Goal: Entertainment & Leisure: Consume media (video, audio)

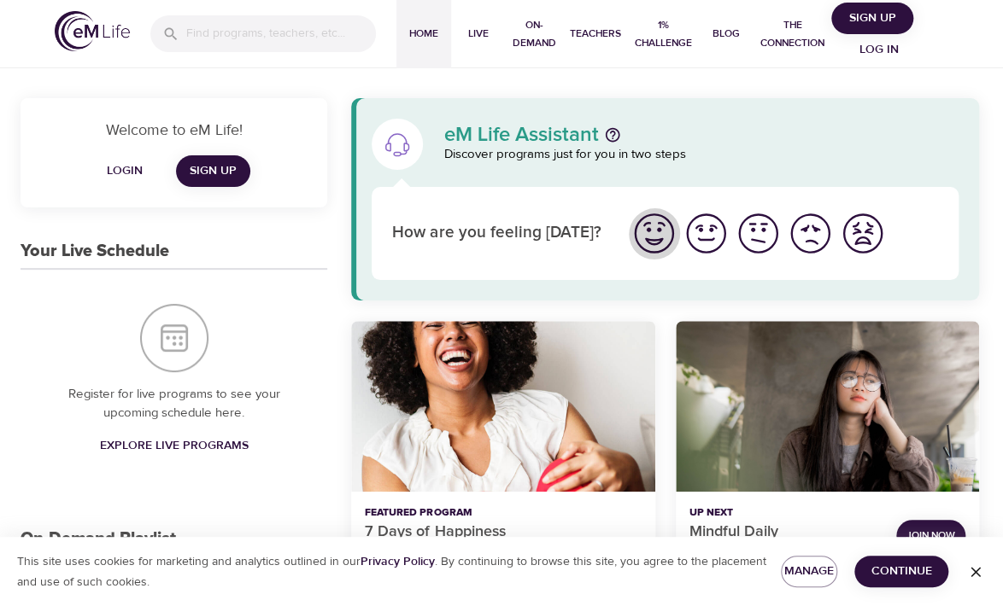
drag, startPoint x: 0, startPoint y: 0, endPoint x: 654, endPoint y: 245, distance: 698.7
click at [654, 245] on img "I'm feeling great" at bounding box center [653, 233] width 47 height 47
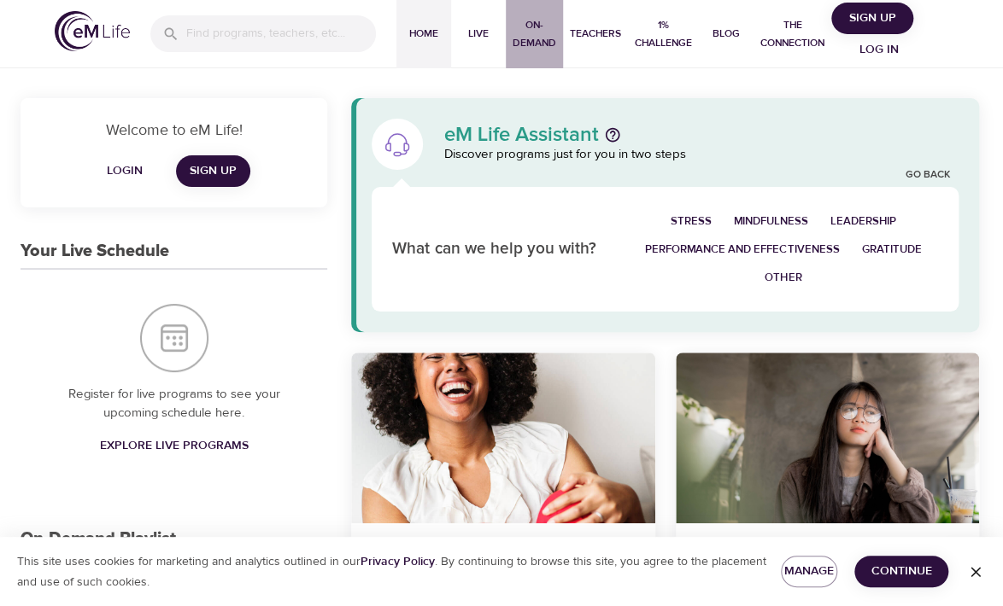
click at [545, 48] on span "On-Demand" at bounding box center [535, 34] width 44 height 36
select select "recent"
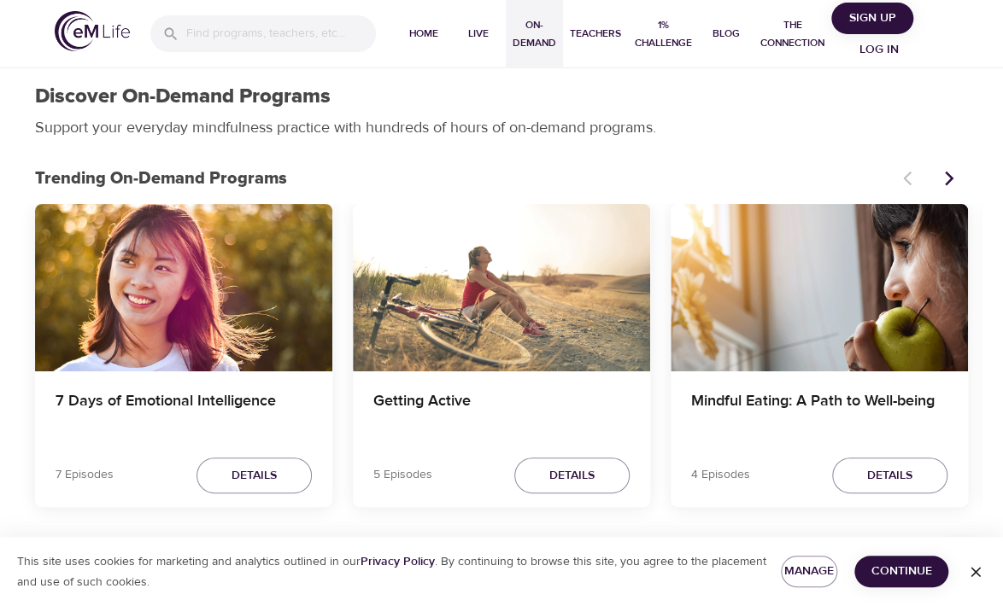
click at [949, 185] on icon "Next items" at bounding box center [948, 178] width 17 height 17
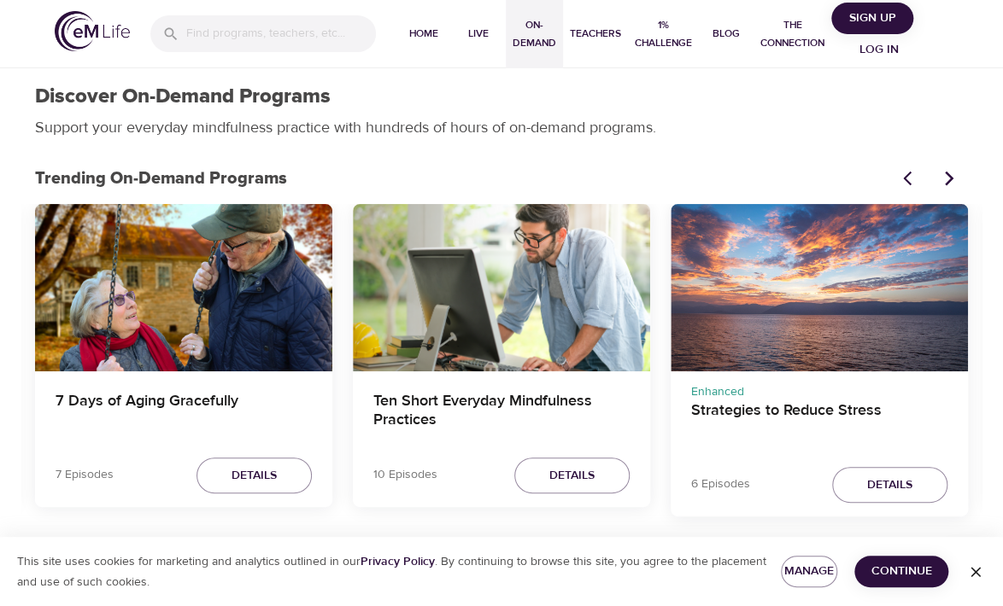
click at [949, 185] on icon "Next items" at bounding box center [948, 178] width 17 height 17
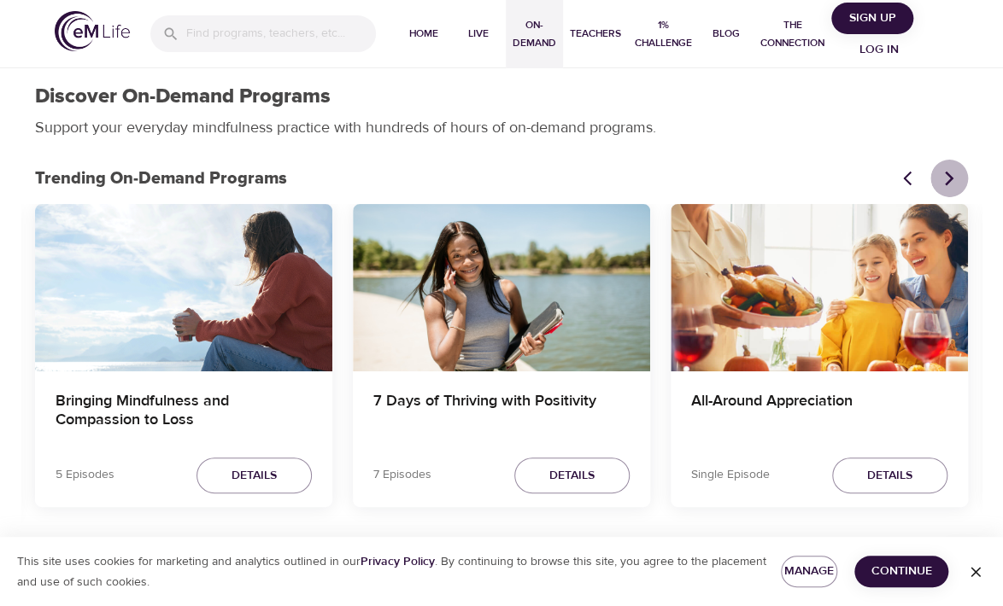
click at [949, 185] on icon "Next items" at bounding box center [948, 178] width 17 height 17
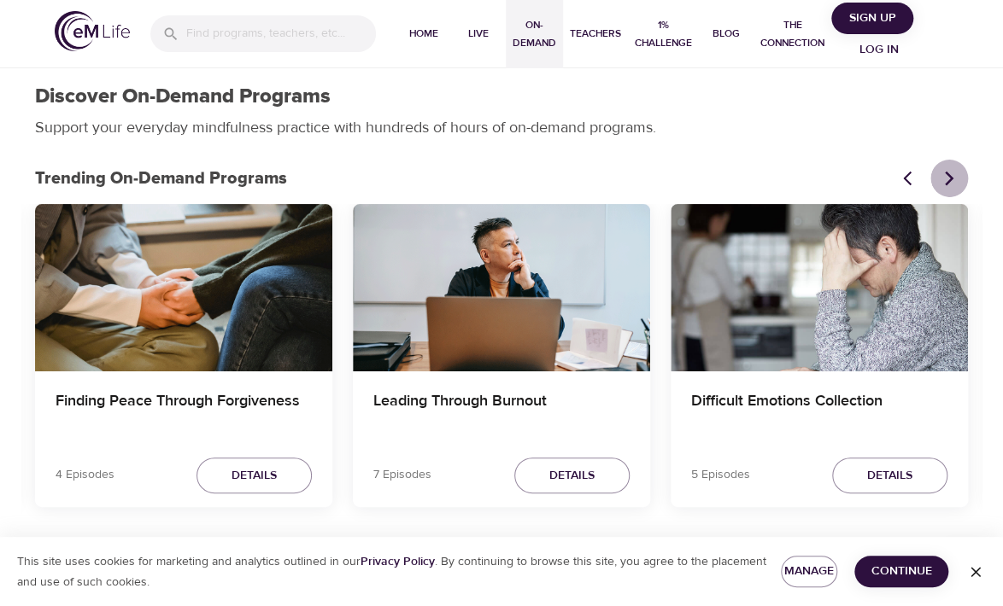
click at [949, 185] on icon "Next items" at bounding box center [948, 178] width 17 height 17
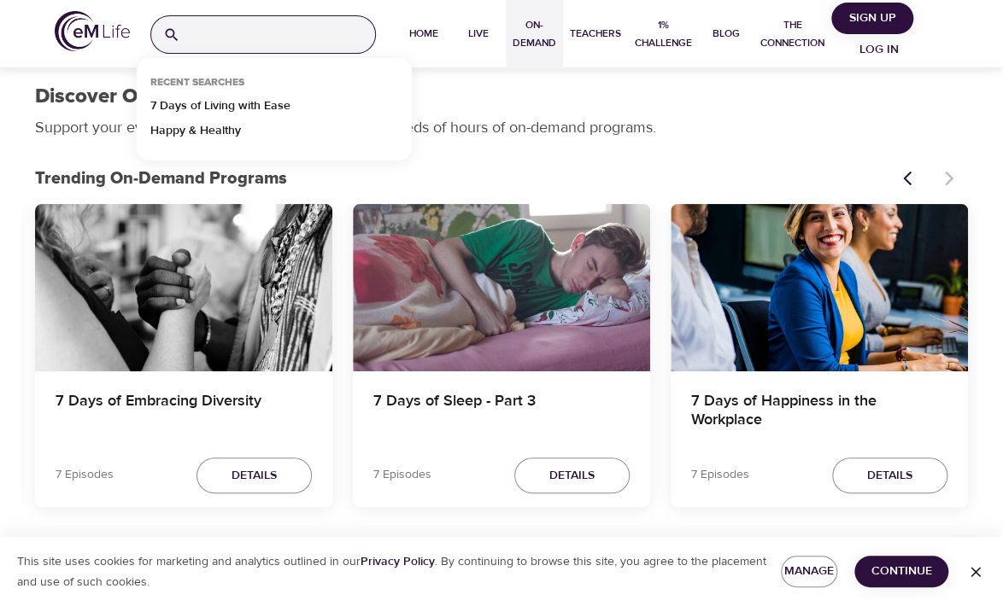
click at [208, 38] on input "search" at bounding box center [281, 34] width 188 height 37
click at [268, 108] on p "7 Days of Living with Ease" at bounding box center [220, 109] width 140 height 25
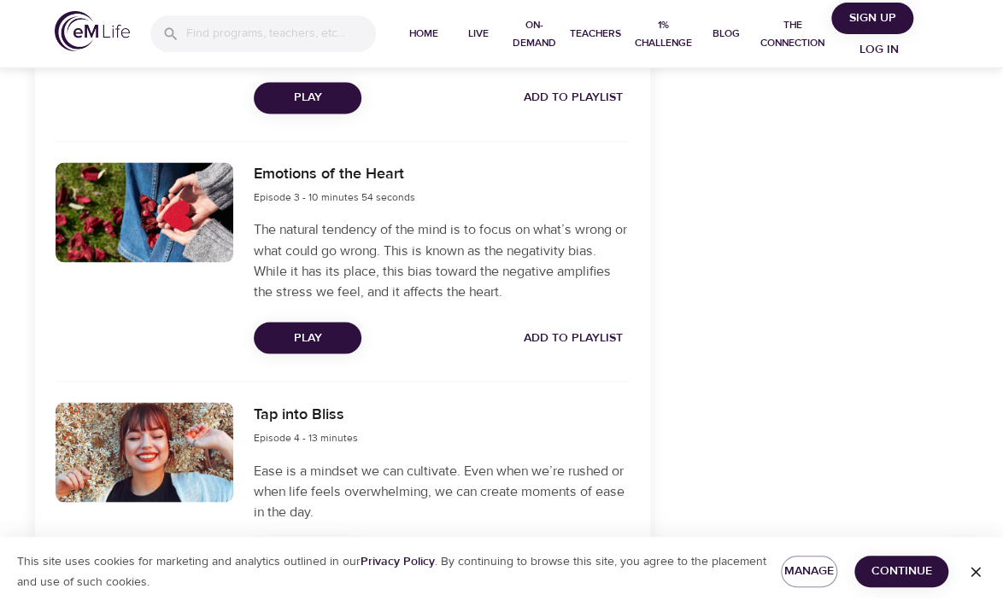
scroll to position [1095, 0]
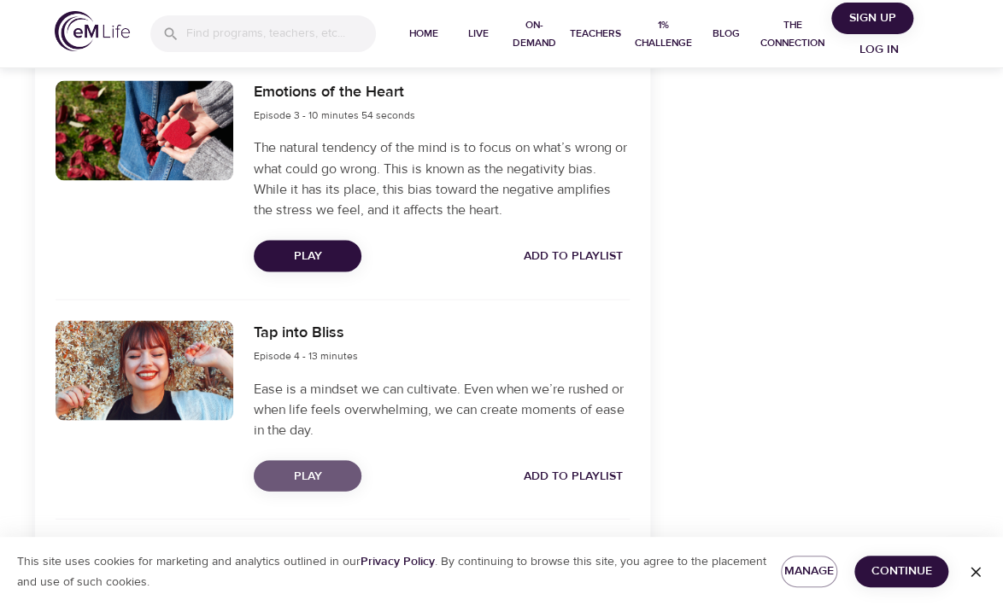
click at [280, 482] on span "Play" at bounding box center [307, 476] width 80 height 21
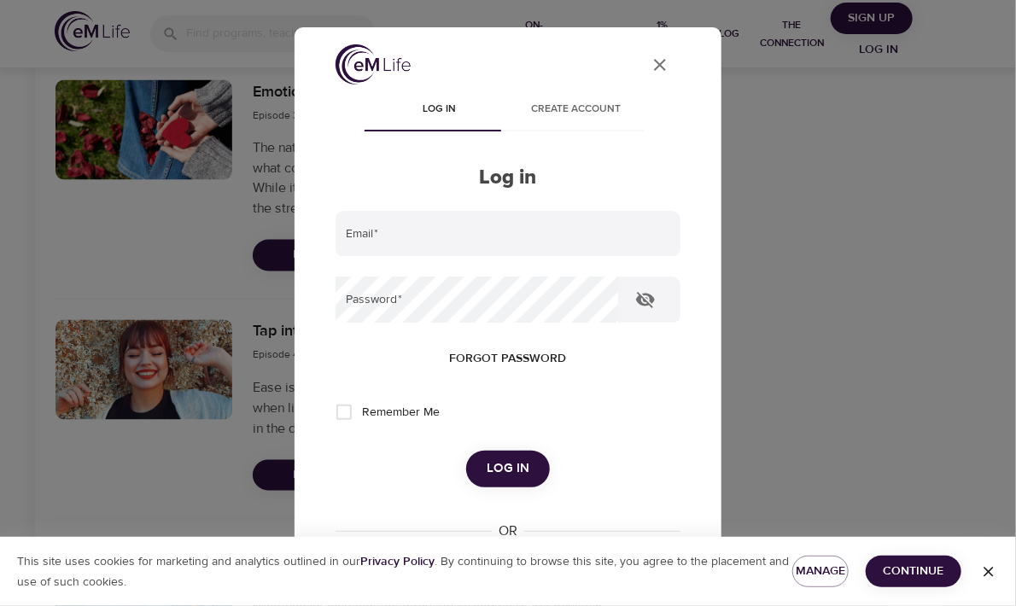
type input "Ripam2@aol.com"
click at [513, 465] on span "Log in" at bounding box center [508, 469] width 43 height 22
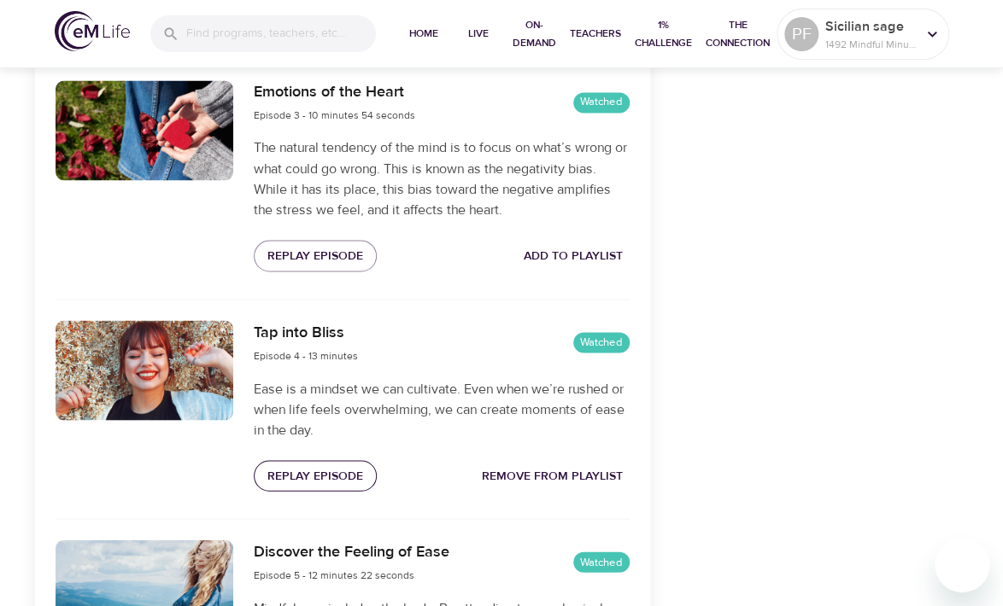
click at [331, 463] on button "Replay Episode" at bounding box center [315, 476] width 123 height 32
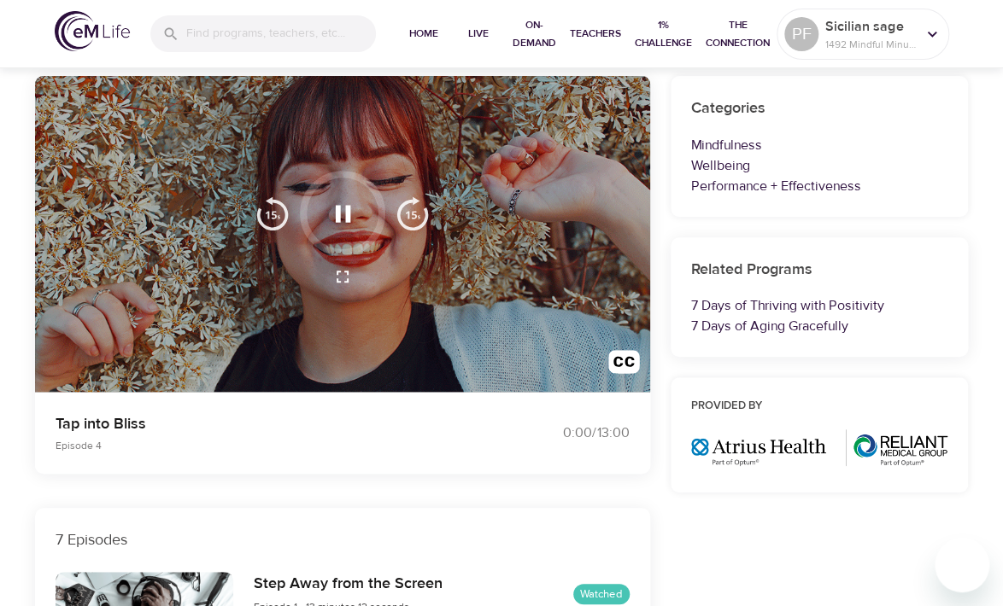
scroll to position [0, 0]
